Goal: Task Accomplishment & Management: Complete application form

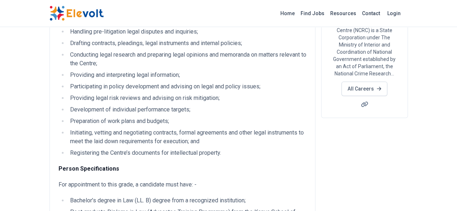
scroll to position [93, 0]
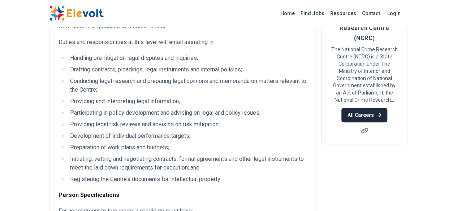
click at [387, 108] on link "All Careers" at bounding box center [365, 115] width 46 height 14
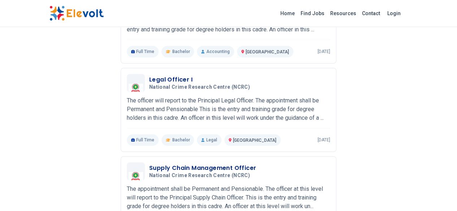
scroll to position [161, 0]
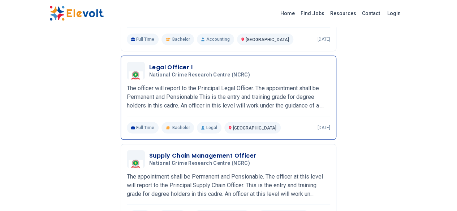
click at [245, 86] on p "The officer will report to the Principal Legal Officer. The appointment shall b…" at bounding box center [229, 97] width 204 height 26
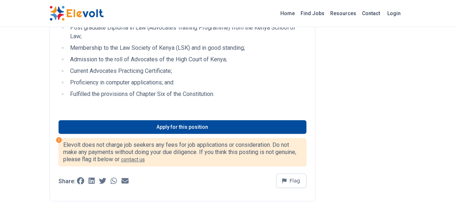
scroll to position [305, 0]
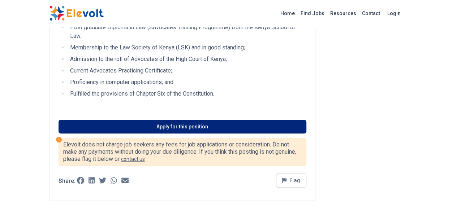
click at [164, 120] on link "Apply for this position" at bounding box center [183, 127] width 248 height 14
click at [196, 120] on link "Apply for this position" at bounding box center [183, 127] width 248 height 14
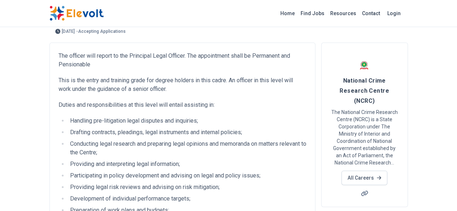
scroll to position [0, 0]
